Goal: Task Accomplishment & Management: Manage account settings

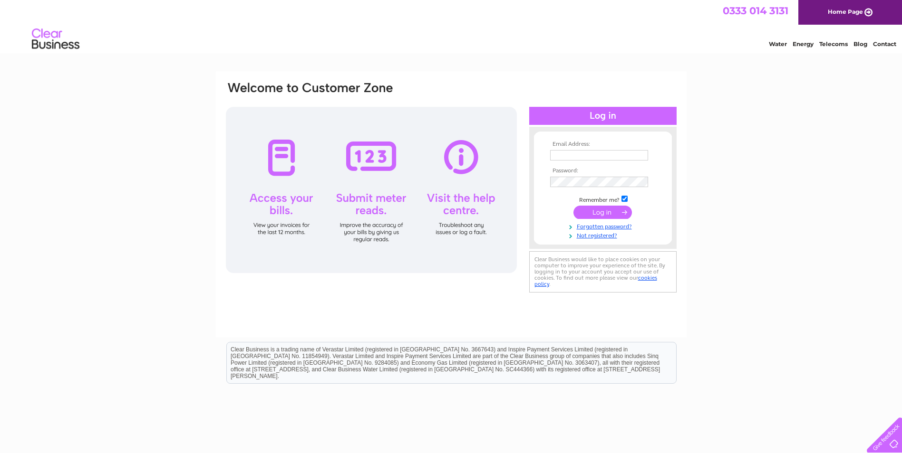
type input "lesley@rushallorganics.co.uk"
click at [622, 212] on input "submit" at bounding box center [602, 212] width 58 height 13
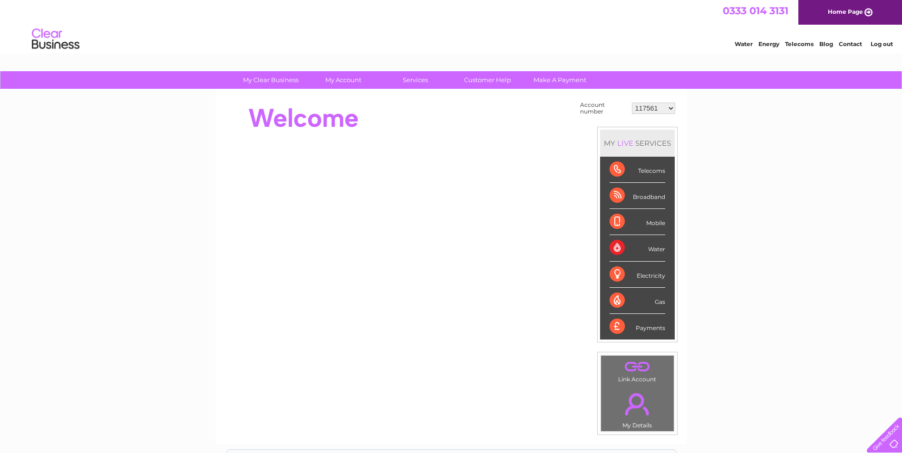
click at [649, 250] on div "Water" at bounding box center [637, 248] width 56 height 26
click at [617, 249] on div "Water" at bounding box center [637, 248] width 56 height 26
click at [670, 111] on select "117561 182145 30282916" at bounding box center [653, 108] width 43 height 11
select select "30282916"
click at [632, 103] on select "117561 182145 30282916" at bounding box center [653, 108] width 43 height 11
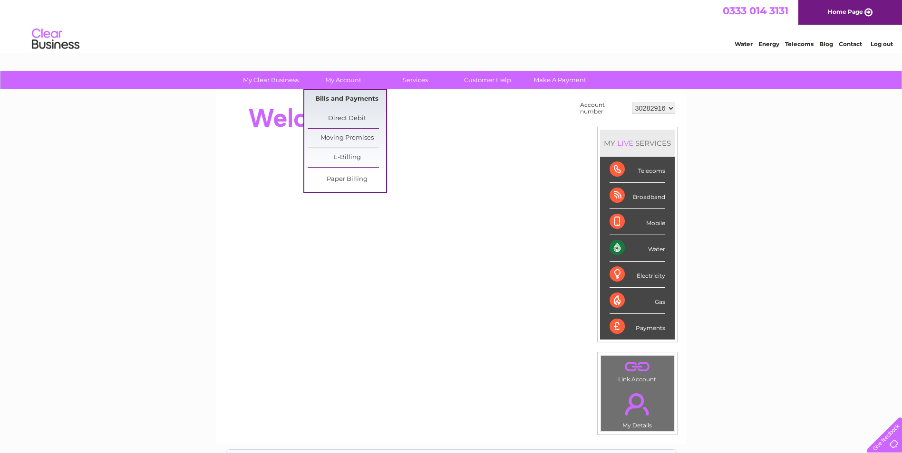
click at [344, 99] on link "Bills and Payments" at bounding box center [346, 99] width 78 height 19
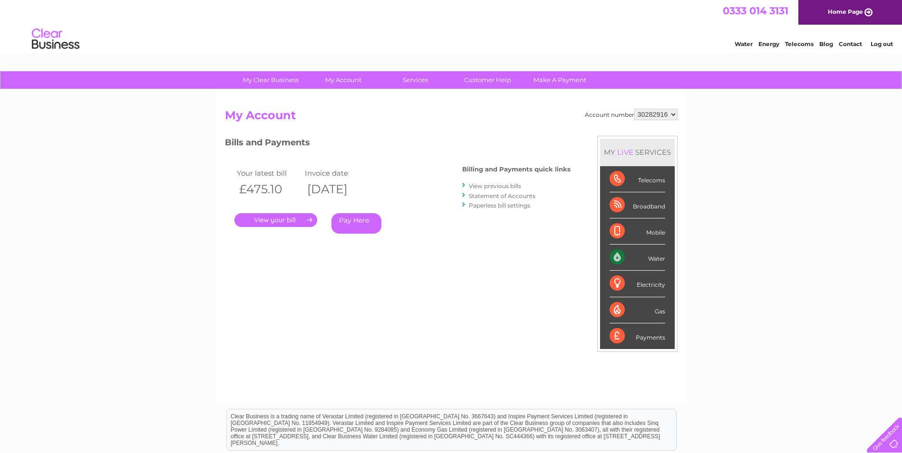
click at [267, 217] on link "." at bounding box center [275, 220] width 83 height 14
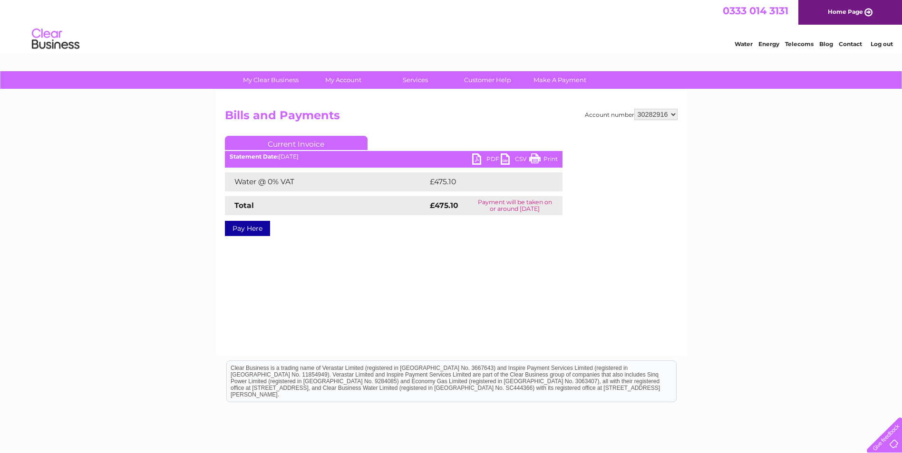
click at [482, 158] on link "PDF" at bounding box center [486, 161] width 29 height 14
click at [478, 159] on link "PDF" at bounding box center [486, 161] width 29 height 14
